Goal: Task Accomplishment & Management: Use online tool/utility

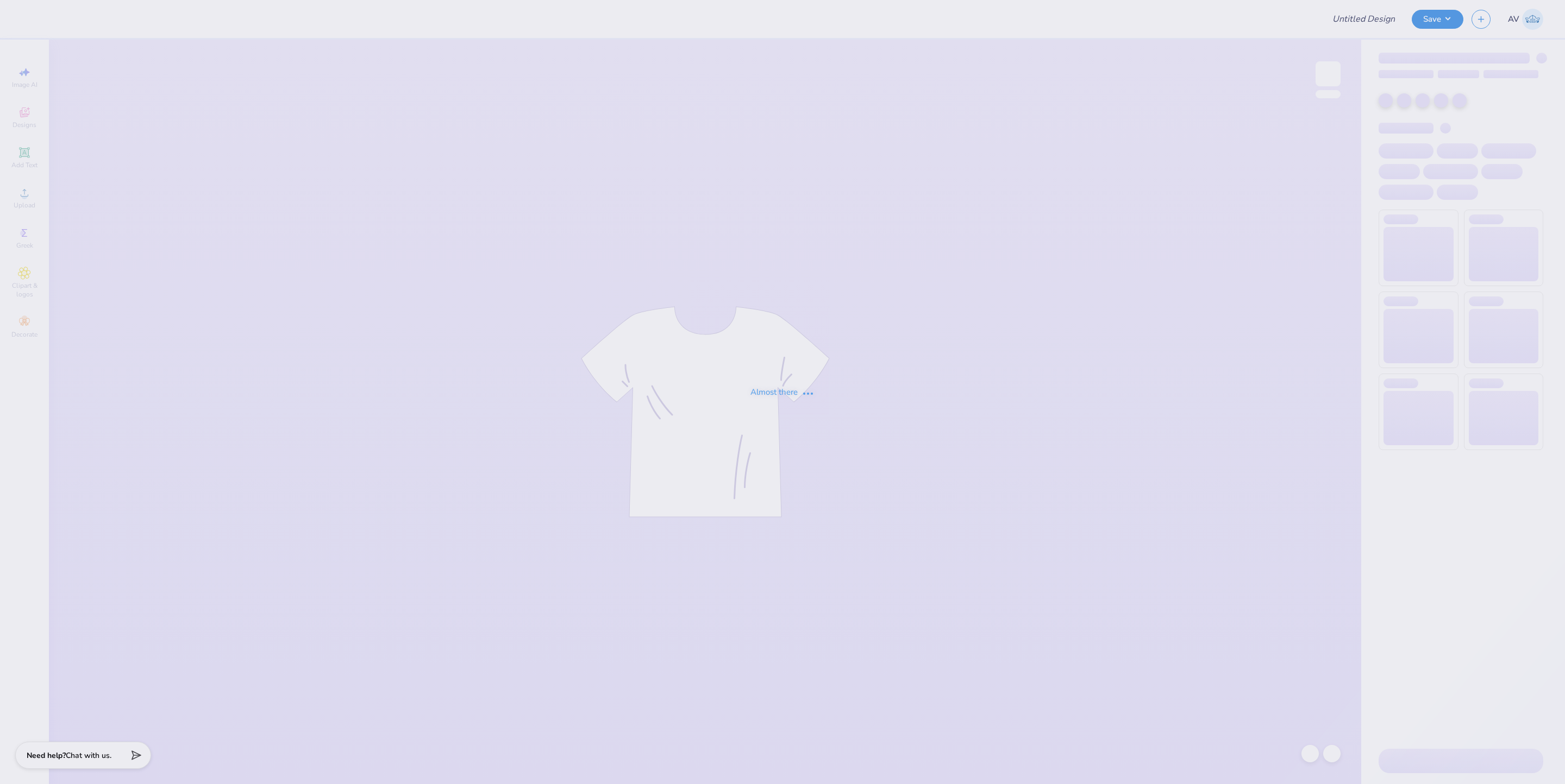
type input "Democracy Prep Design Revamp"
type input "24"
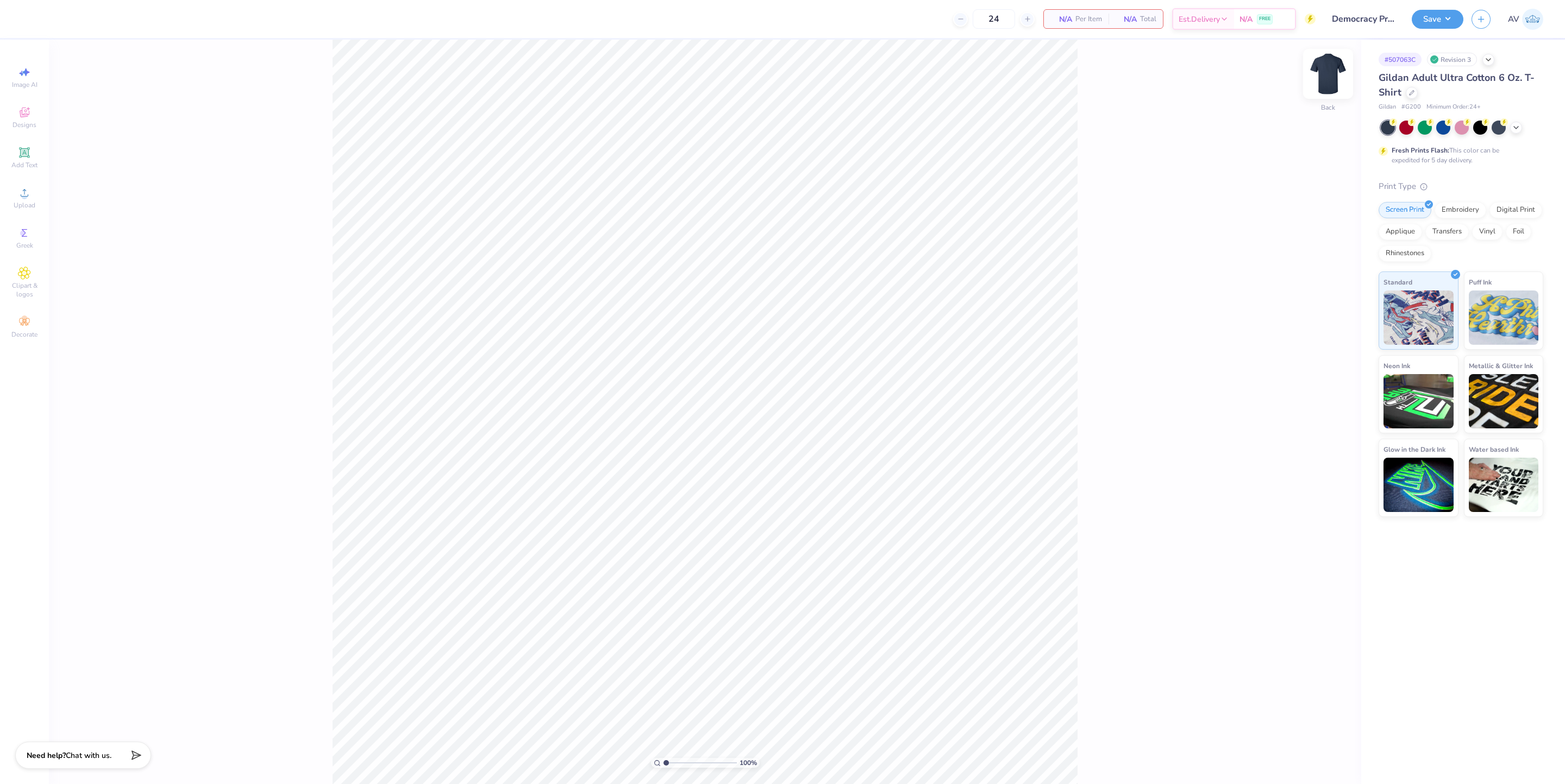
click at [1325, 66] on img at bounding box center [1327, 73] width 43 height 43
click at [286, 668] on div "100 % Front" at bounding box center [705, 411] width 1312 height 744
click at [1343, 80] on div "100 % Front" at bounding box center [705, 411] width 1312 height 744
click at [1327, 73] on img at bounding box center [1327, 73] width 43 height 43
click at [1325, 80] on img at bounding box center [1327, 73] width 43 height 43
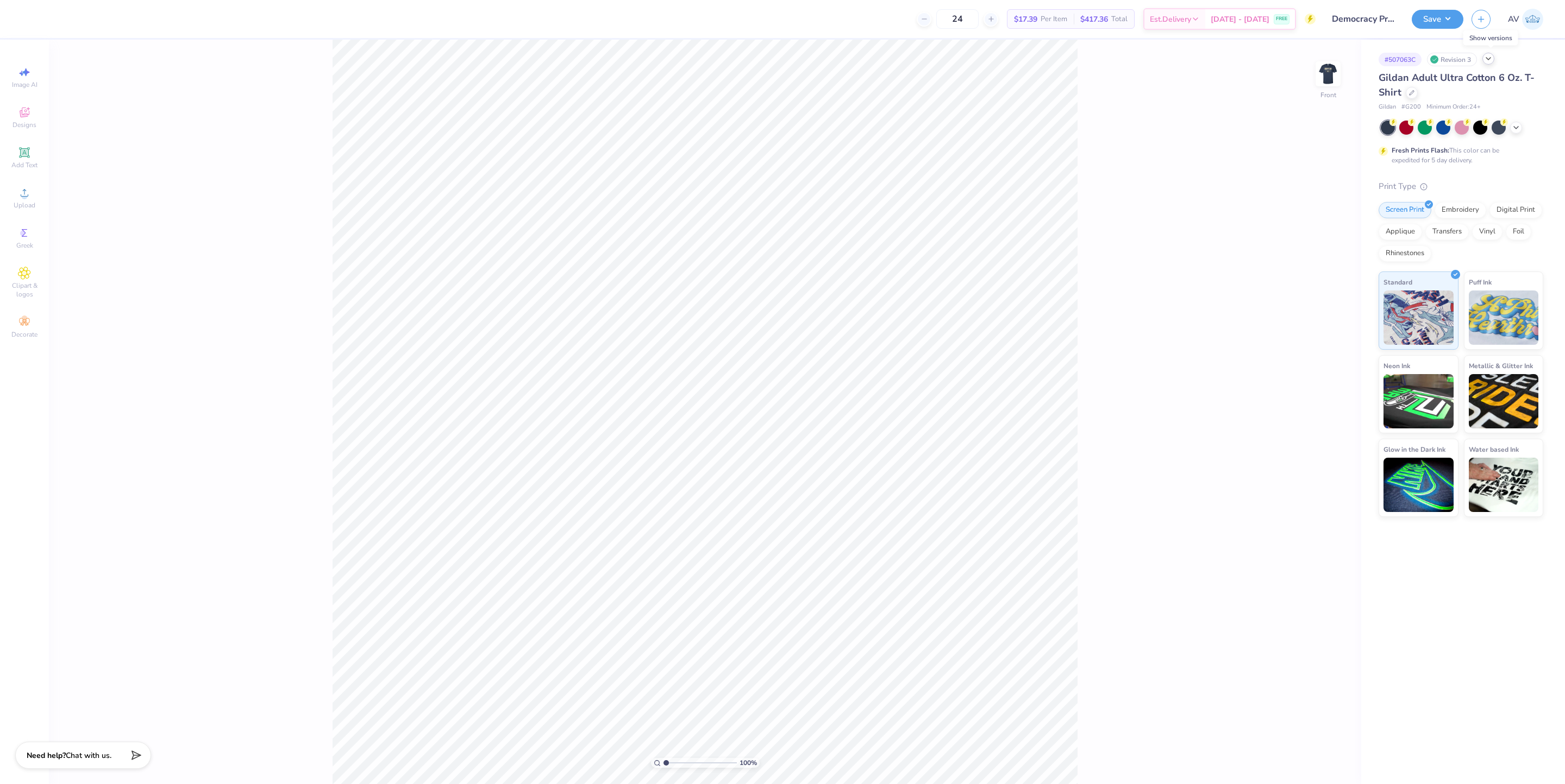
click at [1489, 59] on polyline at bounding box center [1488, 59] width 4 height 2
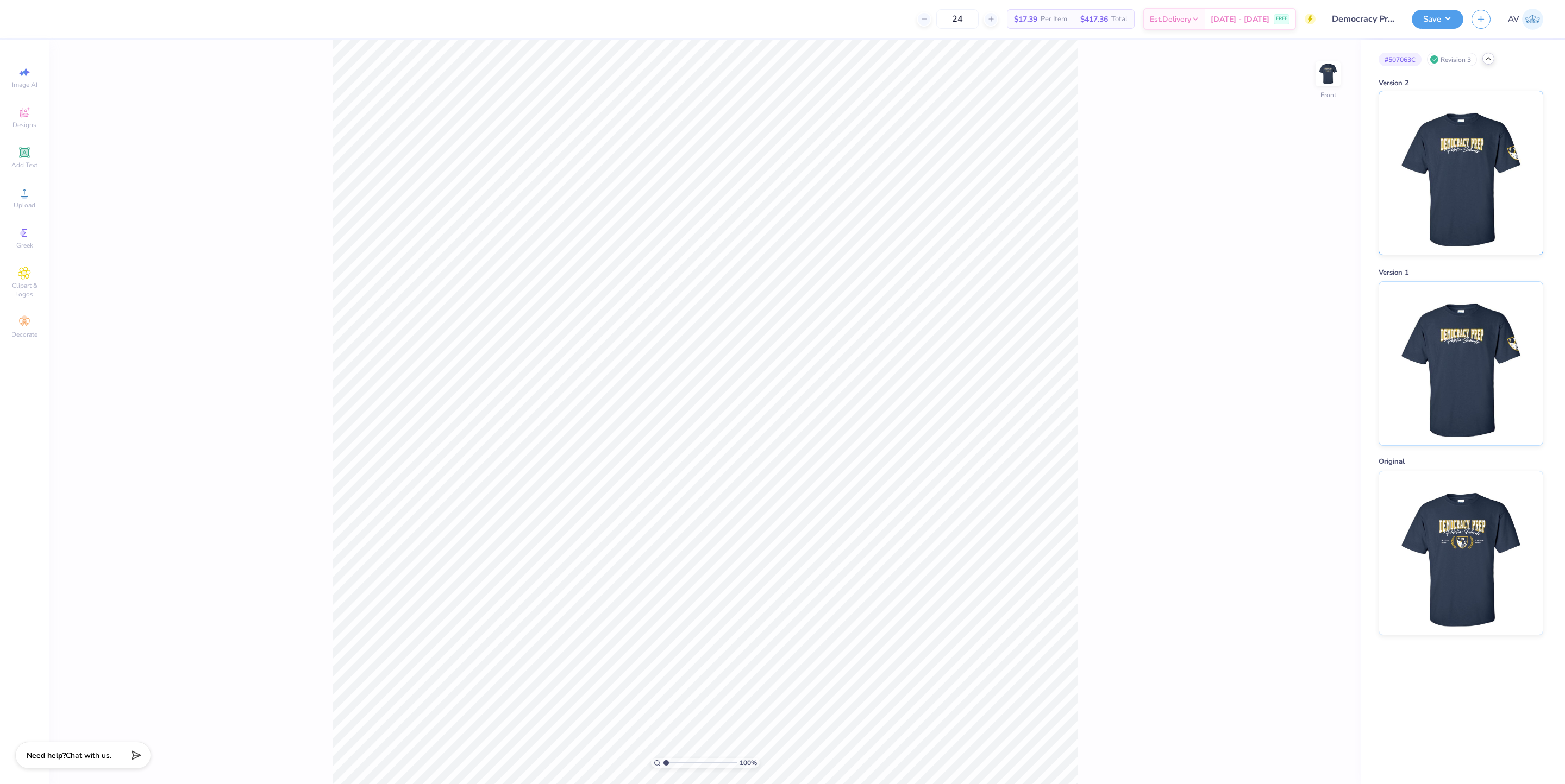
click at [1470, 182] on img at bounding box center [1460, 172] width 134 height 163
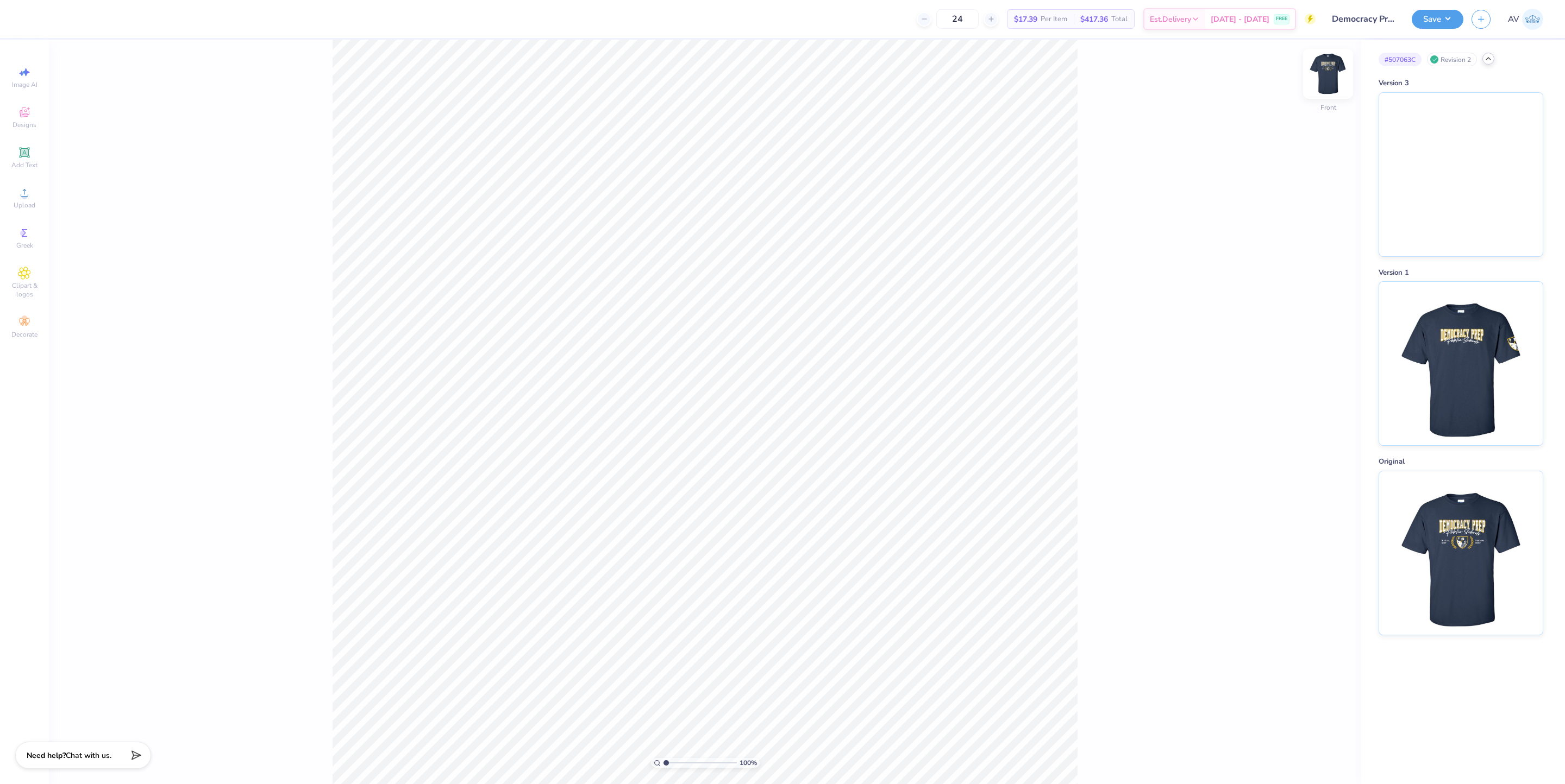
click at [1341, 60] on img at bounding box center [1327, 73] width 43 height 43
click at [1341, 59] on div "100 % Back" at bounding box center [705, 411] width 1312 height 744
click at [1325, 73] on img at bounding box center [1327, 73] width 43 height 43
click at [1434, 358] on img at bounding box center [1460, 361] width 134 height 163
click at [1492, 60] on icon at bounding box center [1488, 58] width 9 height 9
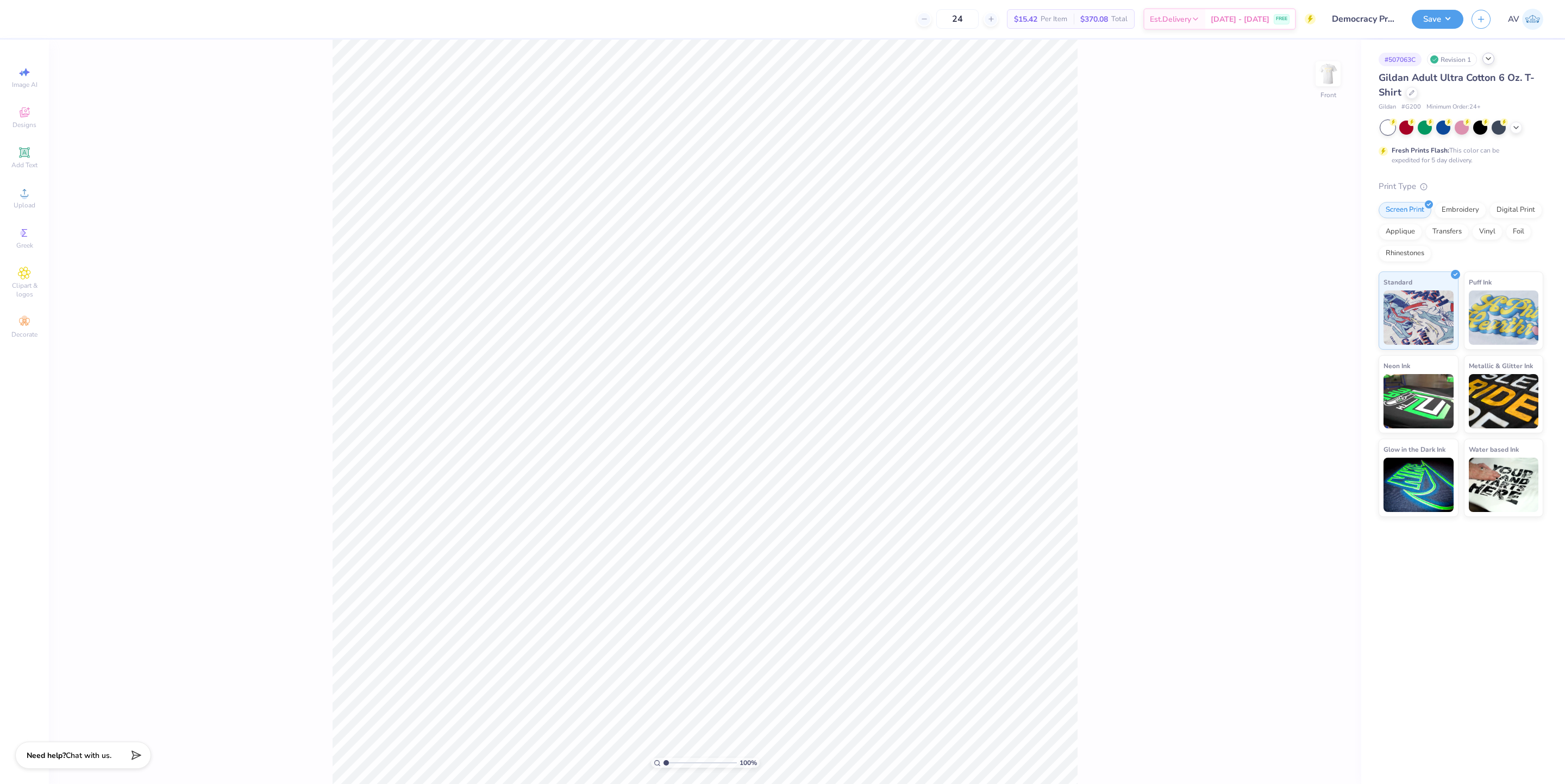
click at [1487, 56] on icon at bounding box center [1488, 58] width 9 height 9
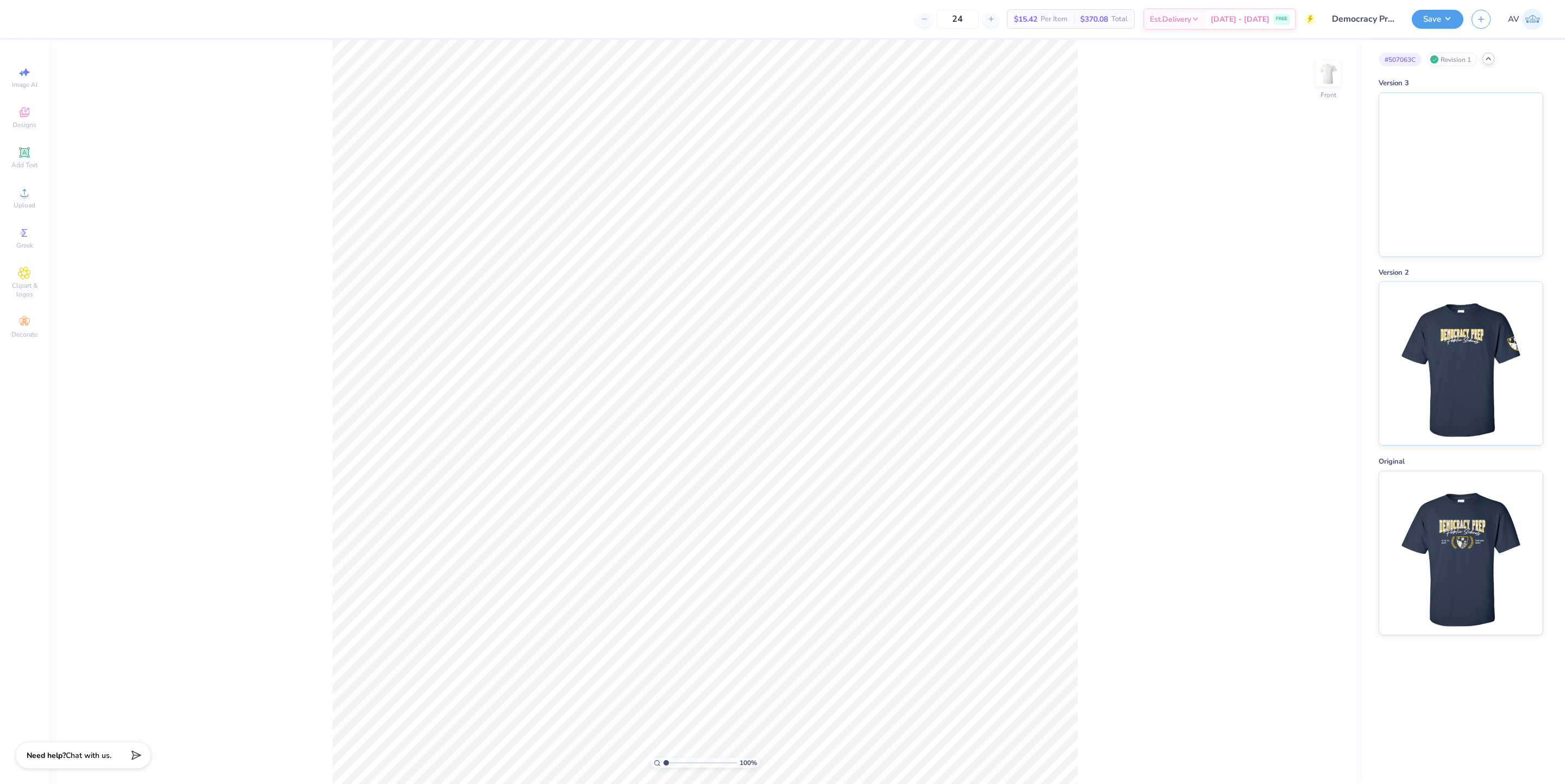
click at [1487, 56] on icon at bounding box center [1488, 58] width 9 height 9
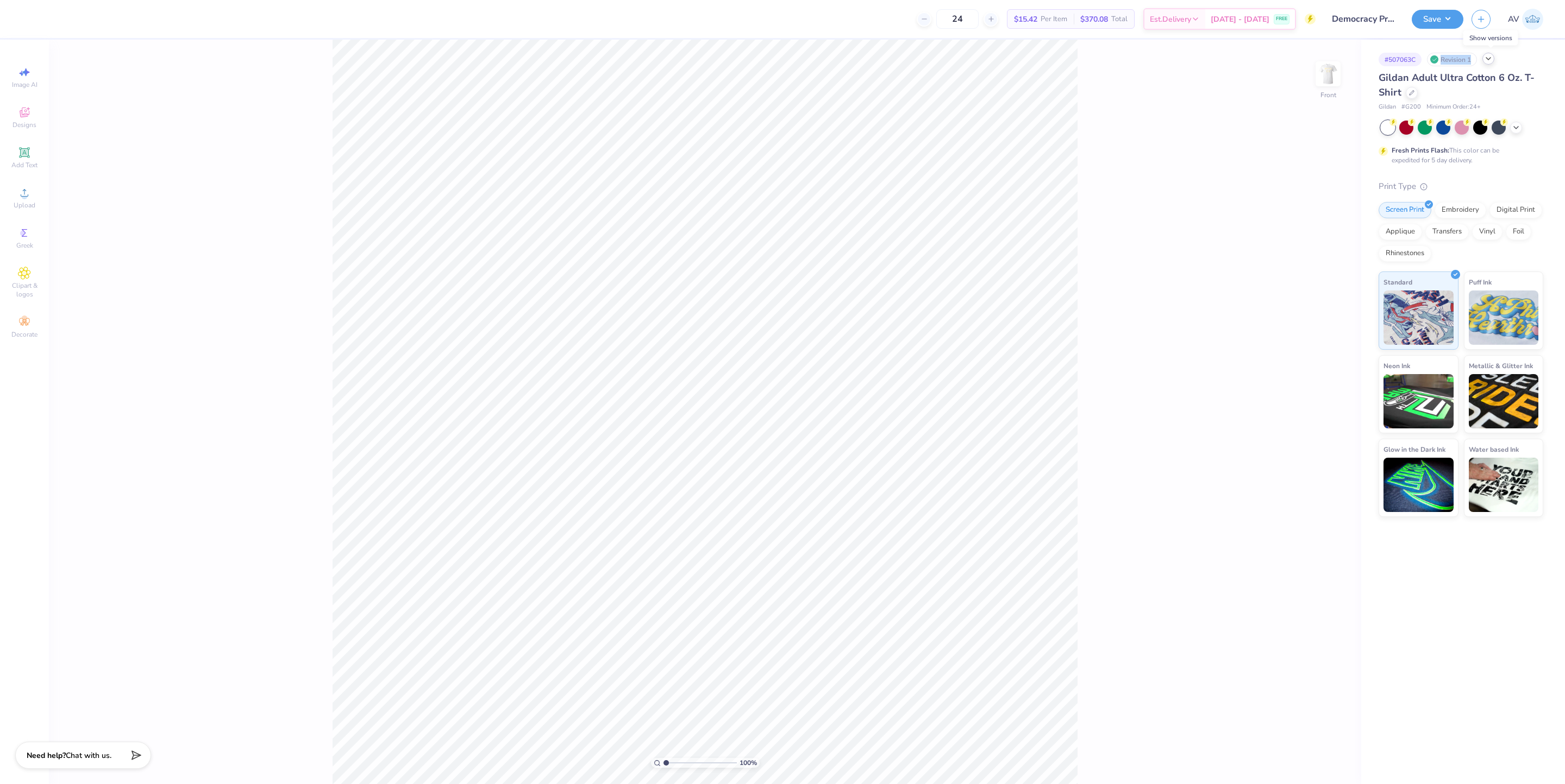
click at [1487, 56] on icon at bounding box center [1488, 58] width 9 height 9
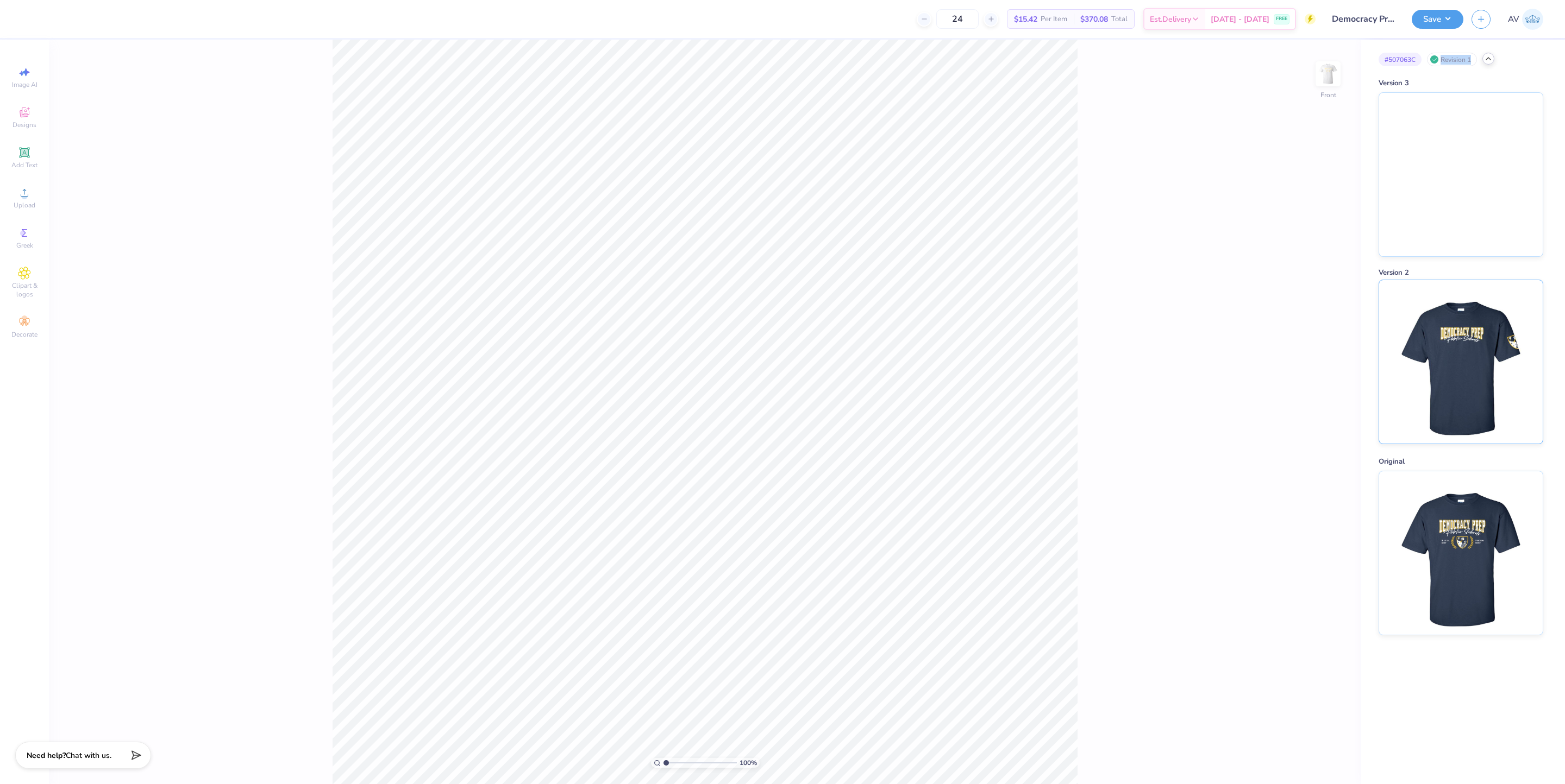
click at [1403, 359] on img at bounding box center [1460, 361] width 134 height 163
click at [1205, 95] on div "100 % Front" at bounding box center [705, 411] width 1312 height 744
